Goal: Task Accomplishment & Management: Manage account settings

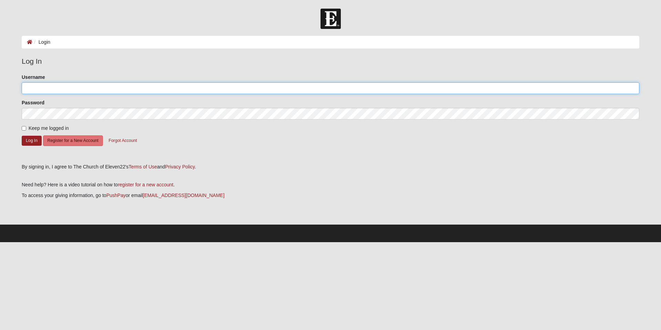
type input "laurieiliff"
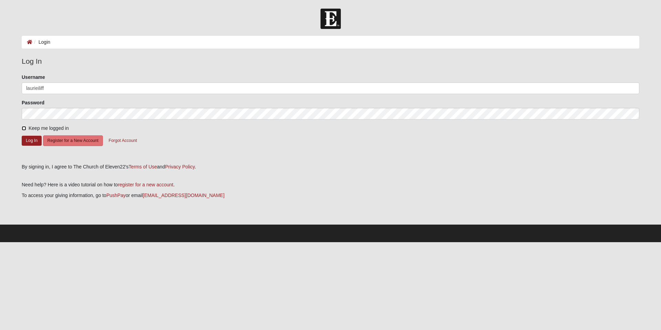
click at [25, 129] on input "Keep me logged in" at bounding box center [24, 128] width 4 height 4
checkbox input "true"
click at [32, 141] on button "Log In" at bounding box center [32, 141] width 20 height 10
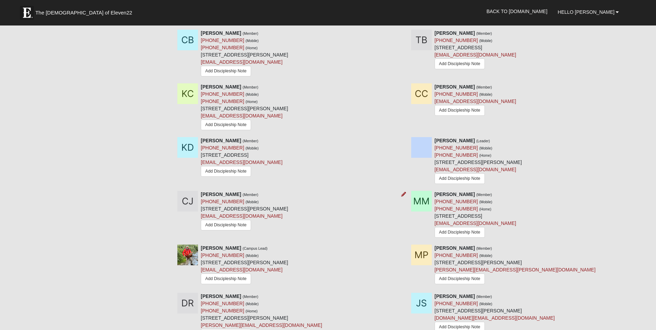
scroll to position [386, 0]
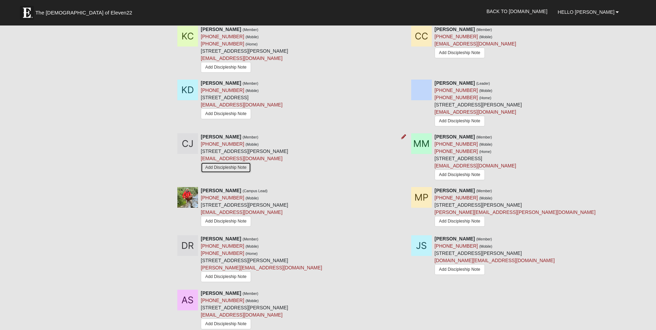
click at [228, 169] on link "Add Discipleship Note" at bounding box center [226, 167] width 50 height 11
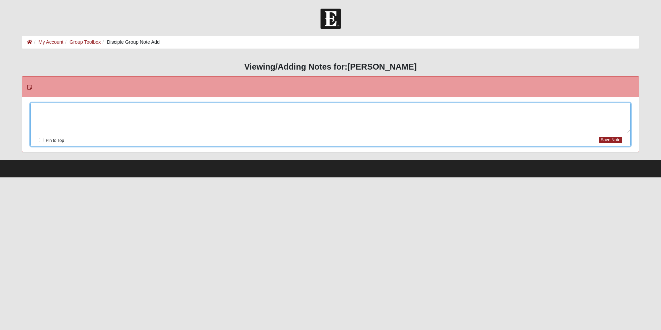
click at [58, 106] on div at bounding box center [331, 118] width 600 height 30
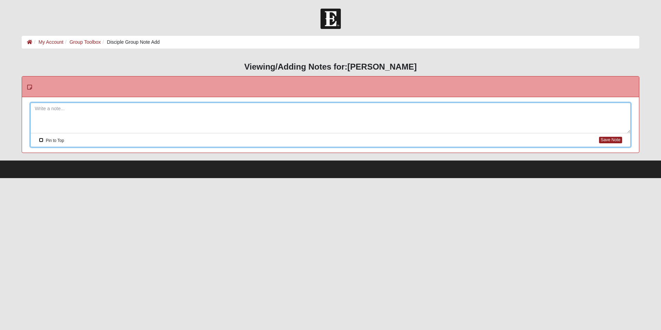
click at [41, 140] on input "Pin to Top" at bounding box center [41, 140] width 4 height 4
checkbox input "true"
click at [69, 122] on div at bounding box center [331, 118] width 600 height 30
click at [608, 142] on button "Save Note" at bounding box center [610, 140] width 23 height 7
checkbox input "false"
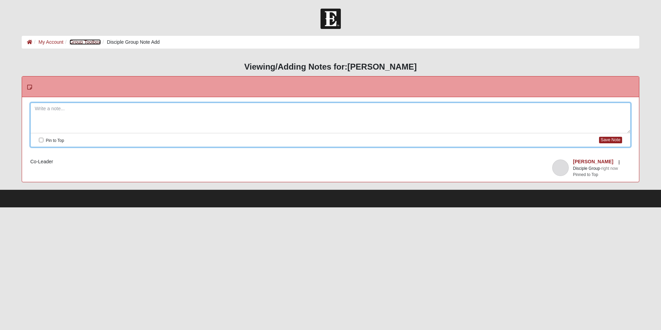
click at [88, 44] on link "Group Toolbox" at bounding box center [85, 42] width 31 height 6
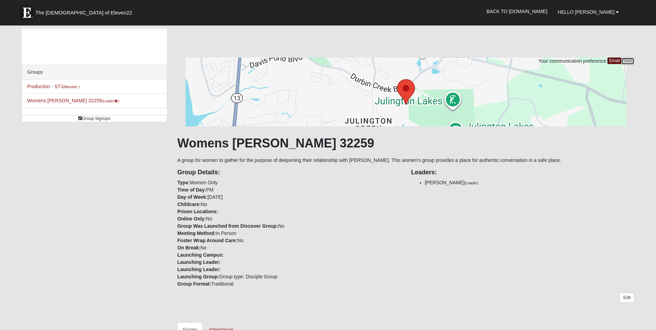
click at [631, 60] on link "SMS" at bounding box center [627, 61] width 13 height 7
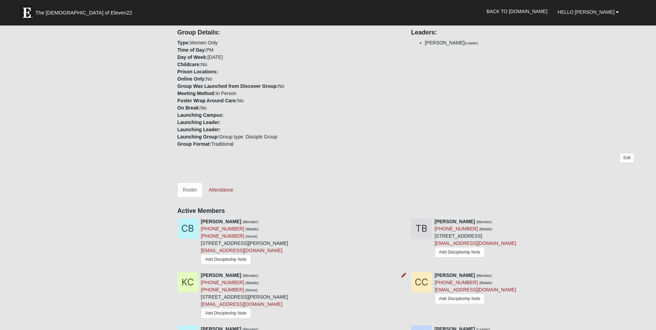
scroll to position [52, 0]
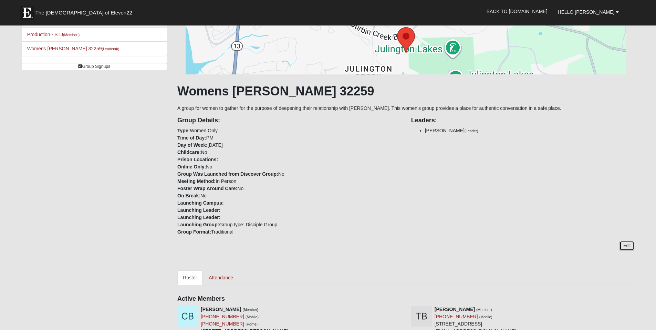
click at [628, 247] on link "Edit" at bounding box center [627, 246] width 15 height 10
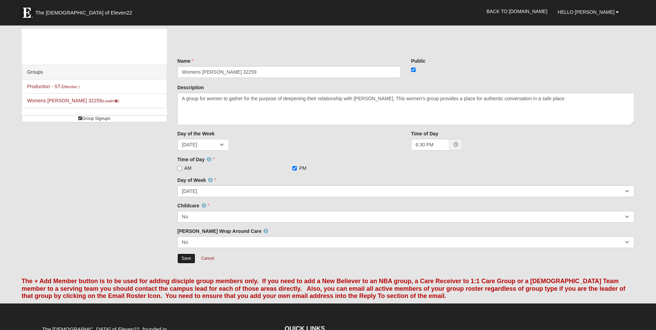
click at [189, 256] on input "Save" at bounding box center [186, 259] width 18 height 10
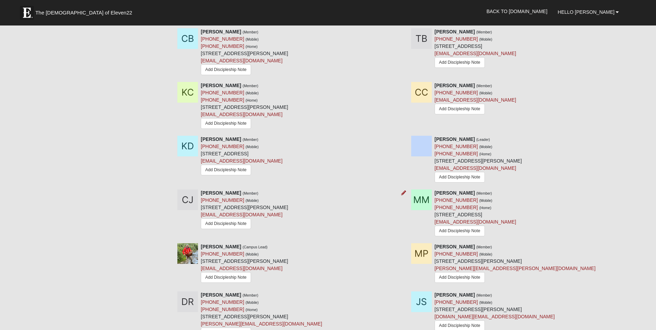
scroll to position [353, 0]
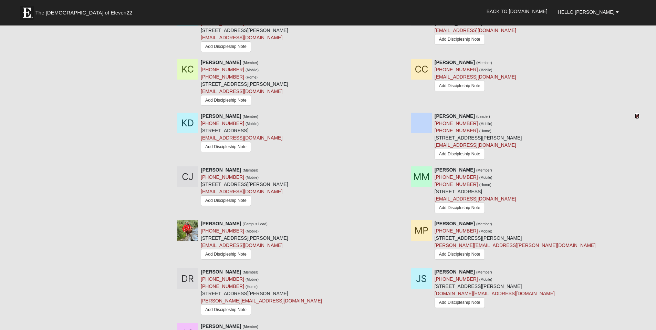
click at [637, 117] on icon at bounding box center [637, 116] width 5 height 5
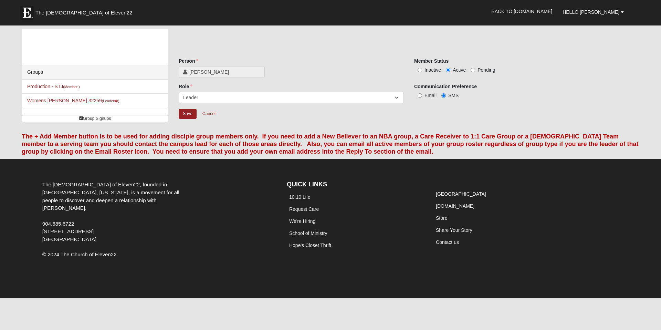
click at [204, 72] on span "[PERSON_NAME]" at bounding box center [224, 72] width 71 height 7
click at [210, 73] on span "[PERSON_NAME]" at bounding box center [224, 72] width 71 height 7
click at [604, 11] on span "Hello [PERSON_NAME]" at bounding box center [591, 12] width 57 height 6
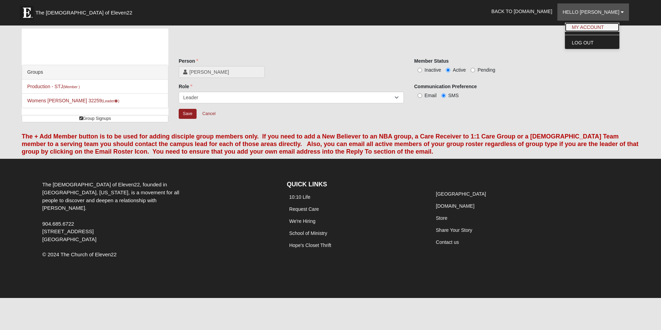
click at [608, 25] on link "My Account" at bounding box center [592, 27] width 54 height 9
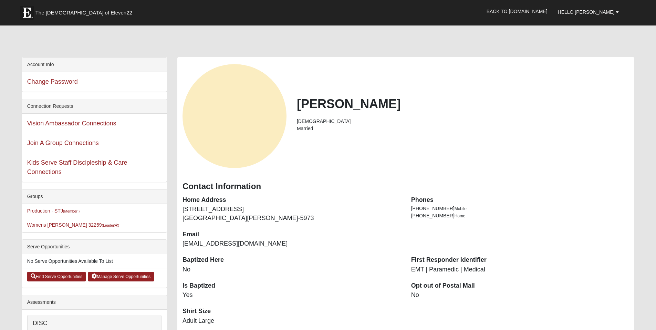
click at [337, 105] on h2 "[PERSON_NAME]" at bounding box center [463, 103] width 332 height 15
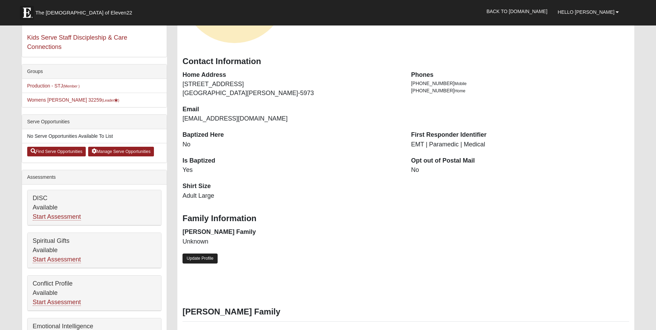
click at [206, 259] on link "Update Profile" at bounding box center [200, 259] width 35 height 10
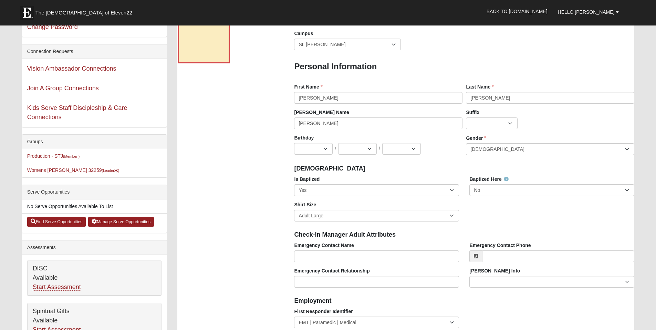
scroll to position [0, 0]
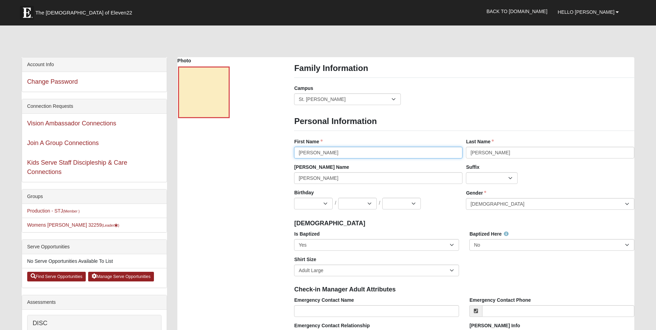
click at [317, 154] on input "Laurie" at bounding box center [378, 153] width 168 height 12
type input "LaurieAnn"
click at [325, 202] on select "Jan Feb Mar Apr May Jun Jul Aug Sep Oct Nov Dec" at bounding box center [313, 204] width 39 height 12
select select "3"
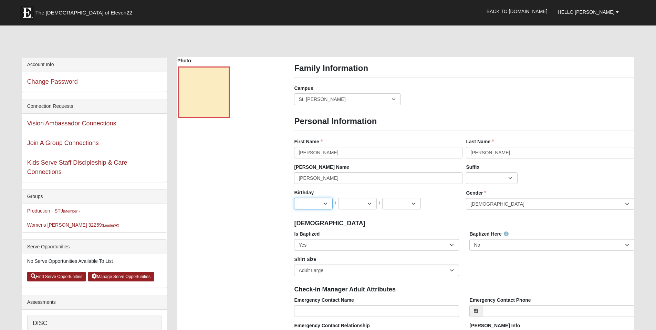
click at [294, 198] on select "Jan Feb Mar Apr May Jun Jul Aug Sep Oct Nov Dec" at bounding box center [313, 204] width 39 height 12
click at [359, 204] on select "1 2 3 4 5 6 7 8 9 10 11 12 13 14 15 16 17 18 19 20 21 22 23 24 25 26 27 28 29 3…" at bounding box center [357, 204] width 39 height 12
select select "27"
click at [338, 198] on select "1 2 3 4 5 6 7 8 9 10 11 12 13 14 15 16 17 18 19 20 21 22 23 24 25 26 27 28 29 3…" at bounding box center [357, 204] width 39 height 12
click at [414, 206] on select "2025 2024 2023 2022 2021 2020 2019 2018 2017 2016 2015 2014 2013 2012 2011 2010…" at bounding box center [401, 204] width 39 height 12
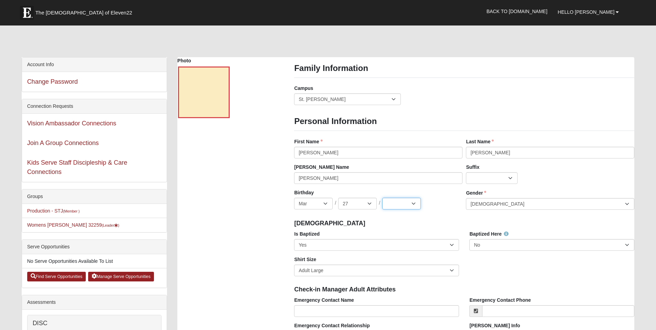
select select "1978"
click at [382, 198] on select "2025 2024 2023 2022 2021 2020 2019 2018 2017 2016 2015 2014 2013 2012 2011 2010…" at bounding box center [401, 204] width 39 height 12
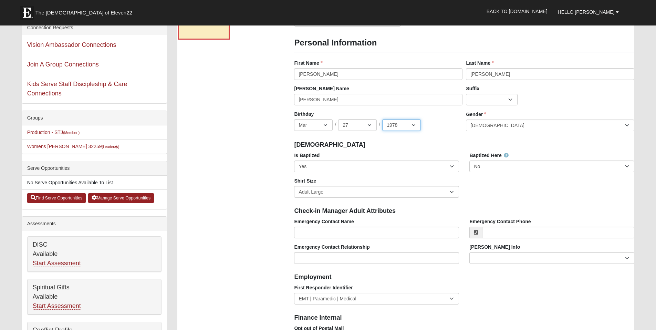
scroll to position [57, 0]
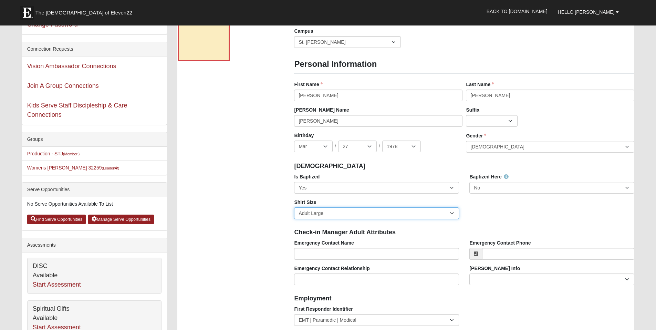
click at [367, 217] on select "Adult Small Adult Medium Adult Large Adult XL Adult XXL Adult 3XL Adult 4XL You…" at bounding box center [376, 213] width 165 height 12
click at [294, 207] on select "Adult Small Adult Medium Adult Large Adult XL Adult XXL Adult 3XL Adult 4XL You…" at bounding box center [376, 213] width 165 height 12
click at [323, 214] on select "Adult Small Adult Medium Adult Large Adult XL Adult XXL Adult 3XL Adult 4XL You…" at bounding box center [376, 213] width 165 height 12
select select "Adult Small"
click at [294, 207] on select "Adult Small Adult Medium Adult Large Adult XL Adult XXL Adult 3XL Adult 4XL You…" at bounding box center [376, 213] width 165 height 12
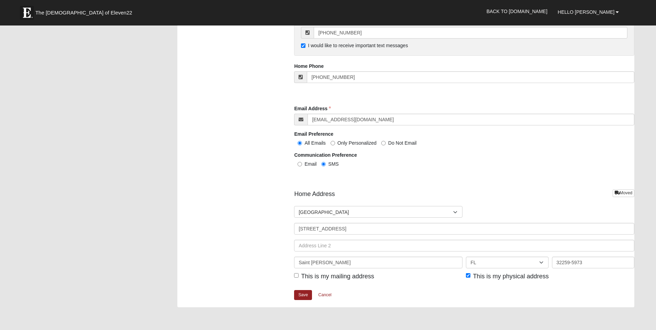
scroll to position [735, 0]
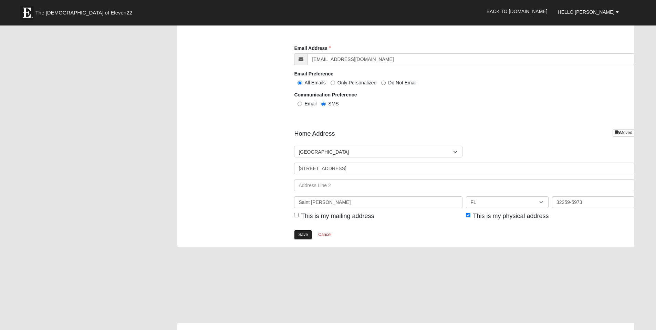
click at [304, 237] on link "Save" at bounding box center [303, 235] width 18 height 10
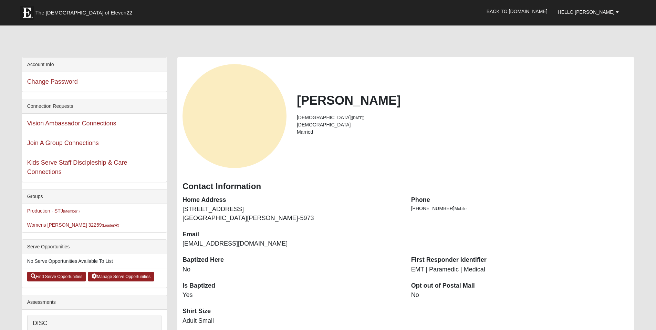
click at [312, 132] on li "Married" at bounding box center [463, 132] width 332 height 7
